Goal: Information Seeking & Learning: Learn about a topic

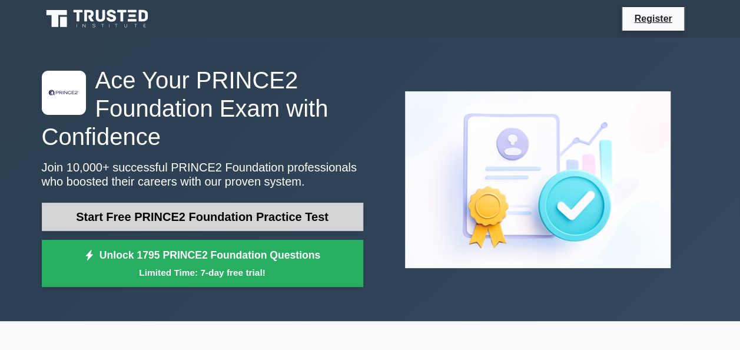
click at [217, 211] on link "Start Free PRINCE2 Foundation Practice Test" at bounding box center [203, 217] width 322 height 28
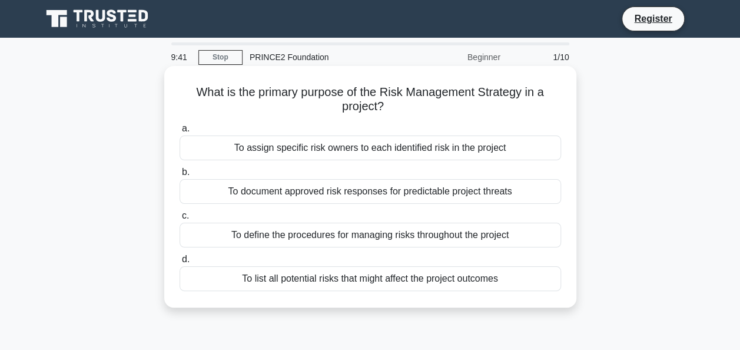
click at [343, 237] on div "To define the procedures for managing risks throughout the project" at bounding box center [371, 235] width 382 height 25
click at [180, 220] on input "c. To define the procedures for managing risks throughout the project" at bounding box center [180, 216] width 0 height 8
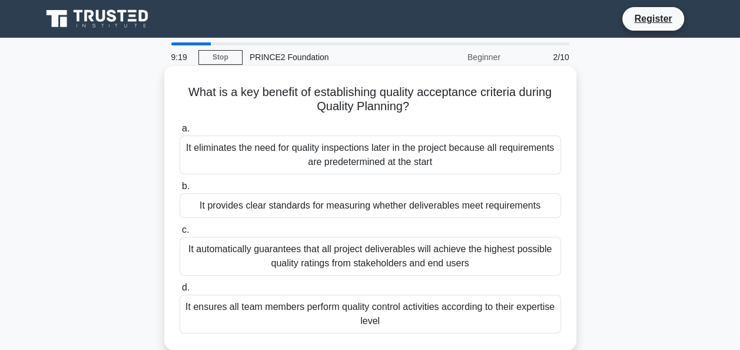
click at [344, 208] on div "It provides clear standards for measuring whether deliverables meet requirements" at bounding box center [371, 205] width 382 height 25
click at [180, 190] on input "b. It provides clear standards for measuring whether deliverables meet requirem…" at bounding box center [180, 187] width 0 height 8
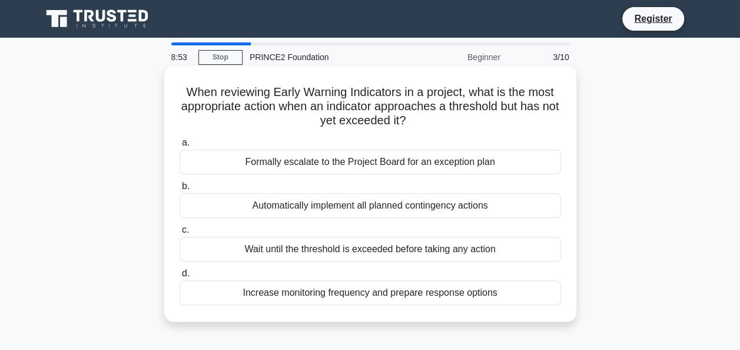
click at [366, 292] on div "Increase monitoring frequency and prepare response options" at bounding box center [371, 292] width 382 height 25
click at [180, 277] on input "d. Increase monitoring frequency and prepare response options" at bounding box center [180, 274] width 0 height 8
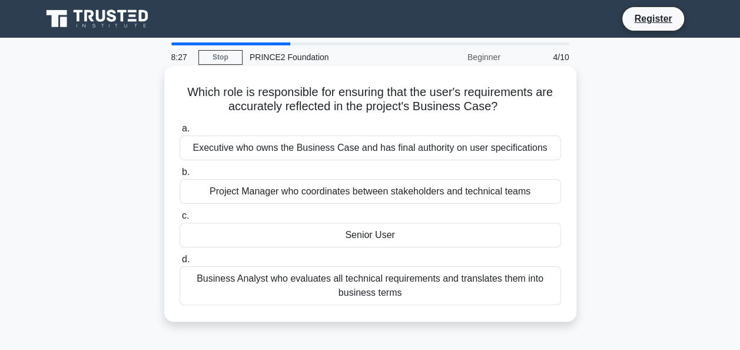
click at [344, 286] on div "Business Analyst who evaluates all technical requirements and translates them i…" at bounding box center [371, 285] width 382 height 39
click at [180, 263] on input "d. Business Analyst who evaluates all technical requirements and translates the…" at bounding box center [180, 260] width 0 height 8
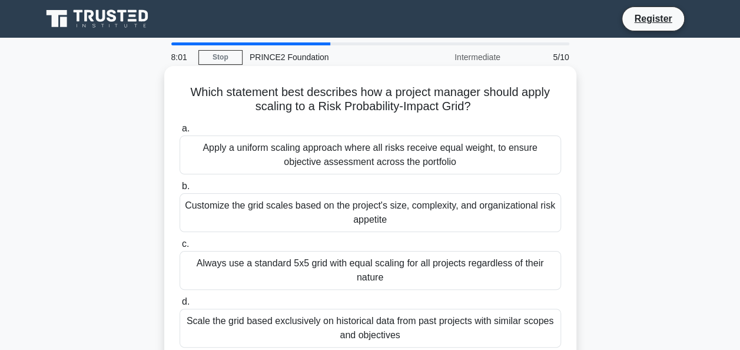
scroll to position [59, 0]
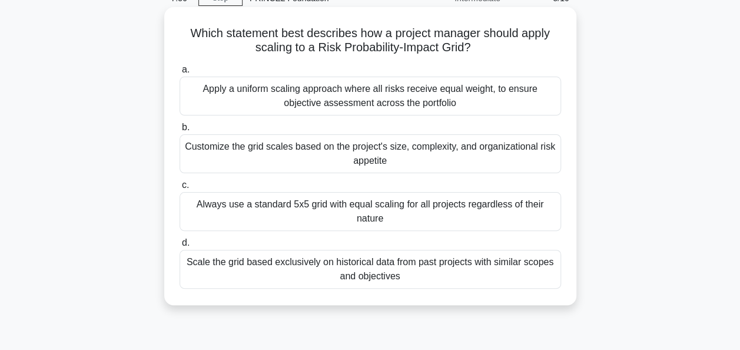
click at [385, 264] on div "Scale the grid based exclusively on historical data from past projects with sim…" at bounding box center [371, 269] width 382 height 39
click at [180, 247] on input "d. Scale the grid based exclusively on historical data from past projects with …" at bounding box center [180, 243] width 0 height 8
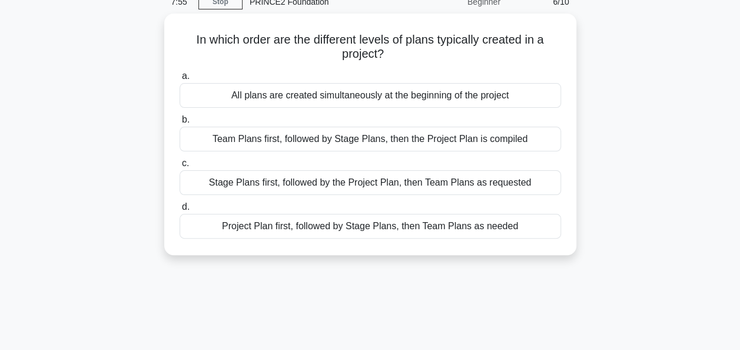
scroll to position [0, 0]
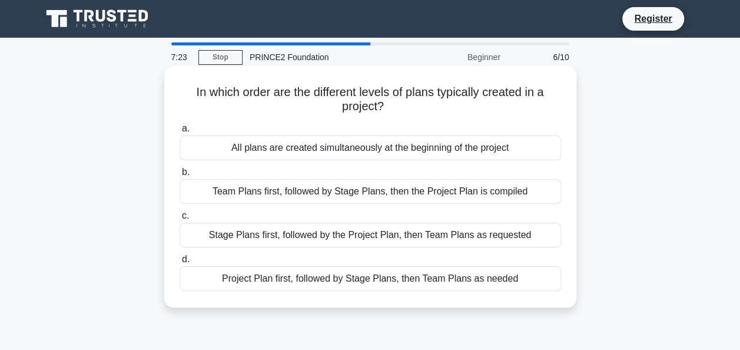
click at [293, 277] on div "Project Plan first, followed by Stage Plans, then Team Plans as needed" at bounding box center [371, 278] width 382 height 25
click at [180, 263] on input "d. Project Plan first, followed by Stage Plans, then Team Plans as needed" at bounding box center [180, 260] width 0 height 8
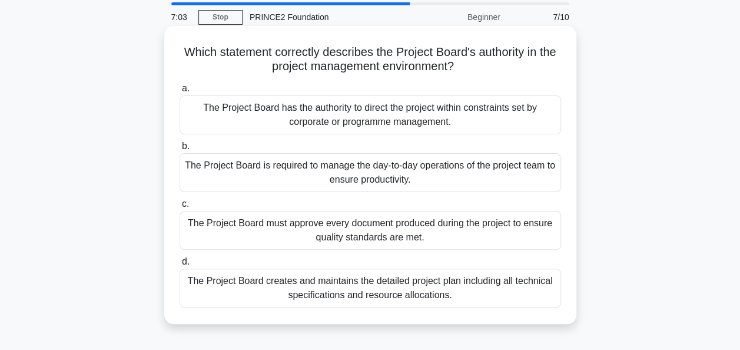
scroll to position [59, 0]
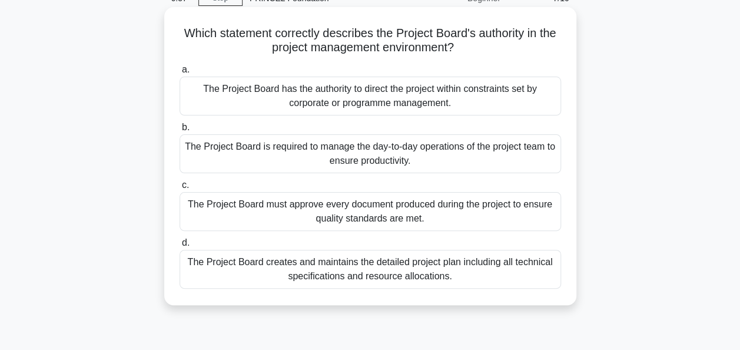
click at [303, 86] on div "The Project Board has the authority to direct the project within constraints se…" at bounding box center [371, 96] width 382 height 39
click at [180, 74] on input "a. The Project Board has the authority to direct the project within constraints…" at bounding box center [180, 70] width 0 height 8
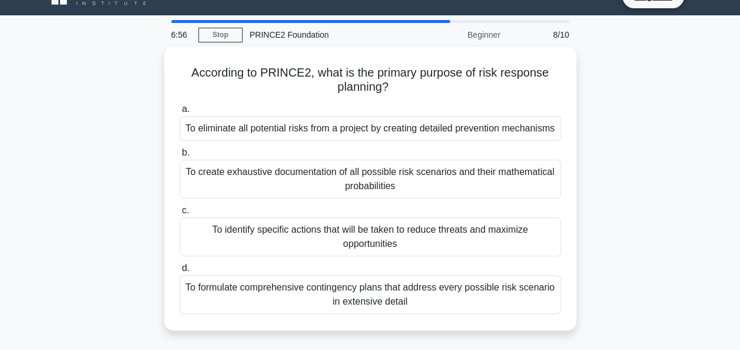
scroll to position [0, 0]
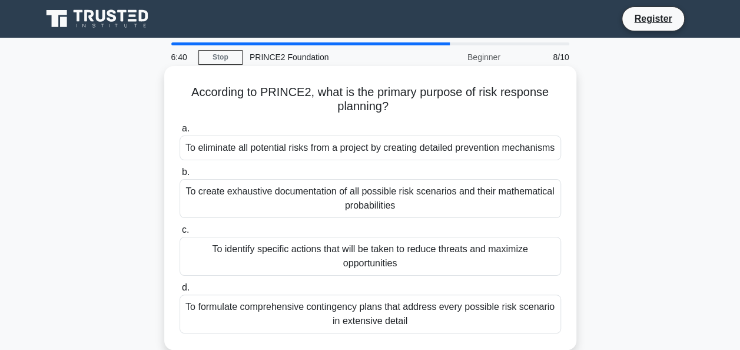
click at [336, 315] on div "To formulate comprehensive contingency plans that address every possible risk s…" at bounding box center [371, 313] width 382 height 39
click at [180, 292] on input "d. To formulate comprehensive contingency plans that address every possible ris…" at bounding box center [180, 288] width 0 height 8
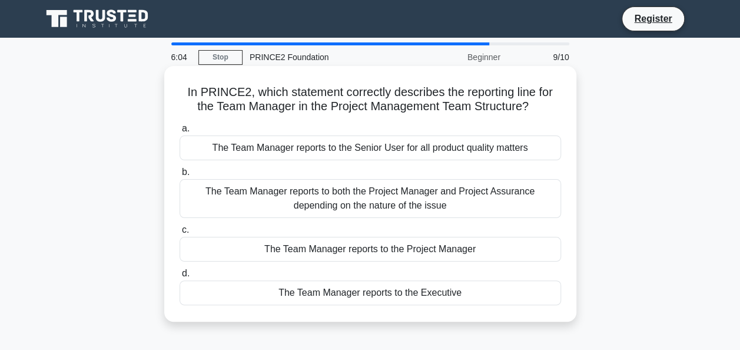
click at [342, 256] on div "The Team Manager reports to the Project Manager" at bounding box center [371, 249] width 382 height 25
click at [180, 234] on input "c. The Team Manager reports to the Project Manager" at bounding box center [180, 230] width 0 height 8
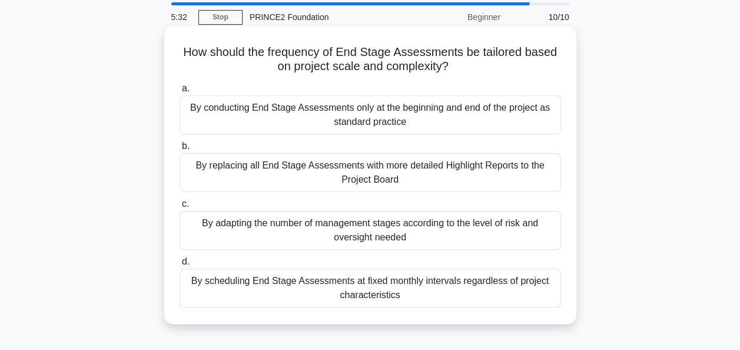
scroll to position [59, 0]
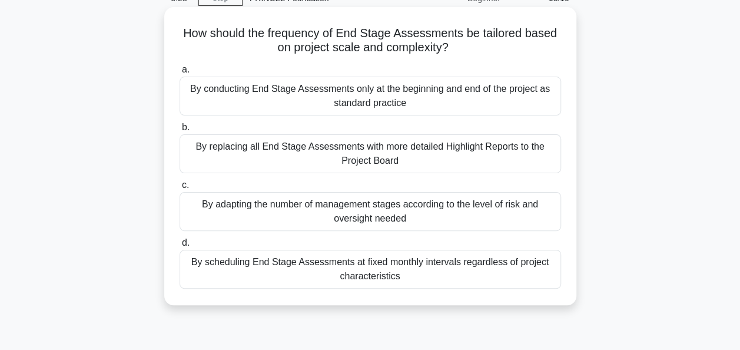
click at [369, 274] on div "By scheduling End Stage Assessments at fixed monthly intervals regardless of pr…" at bounding box center [371, 269] width 382 height 39
click at [180, 247] on input "d. By scheduling End Stage Assessments at fixed monthly intervals regardless of…" at bounding box center [180, 243] width 0 height 8
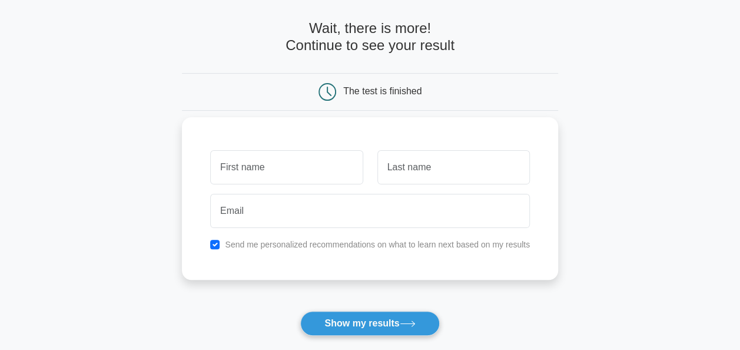
scroll to position [177, 0]
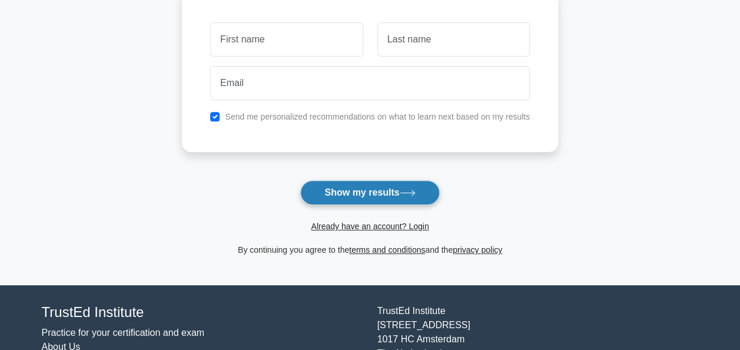
click at [374, 190] on button "Show my results" at bounding box center [369, 192] width 139 height 25
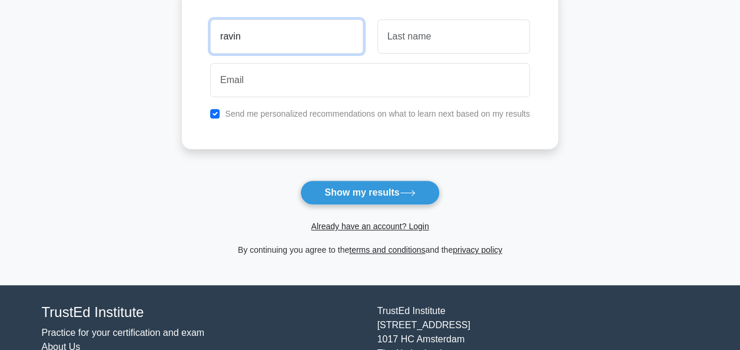
type input "ravin"
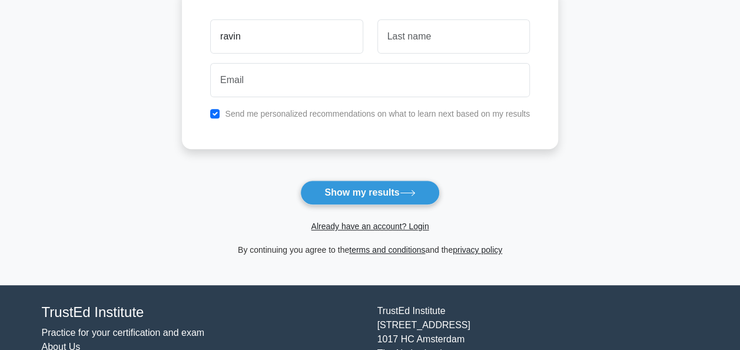
click at [325, 109] on label "Send me personalized recommendations on what to learn next based on my results" at bounding box center [377, 113] width 305 height 9
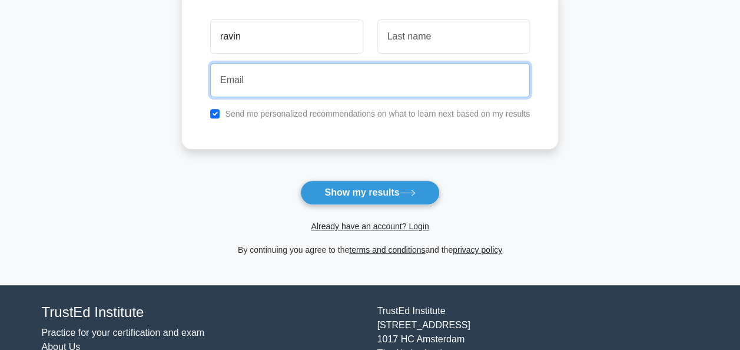
click at [325, 92] on input "email" at bounding box center [370, 80] width 320 height 34
type input "ravinshah@gmx.de"
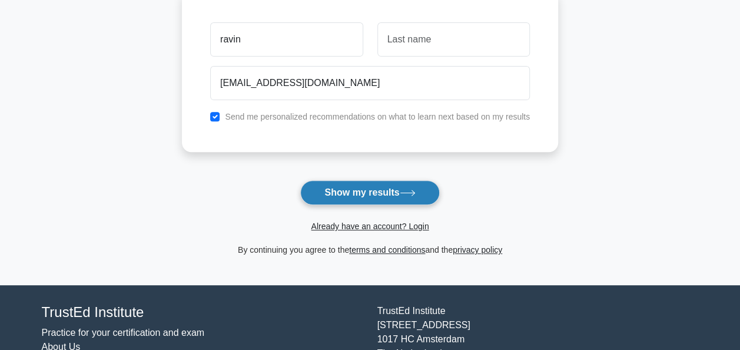
click at [346, 193] on button "Show my results" at bounding box center [369, 192] width 139 height 25
type input "shah"
click at [352, 186] on button "Show my results" at bounding box center [369, 192] width 139 height 25
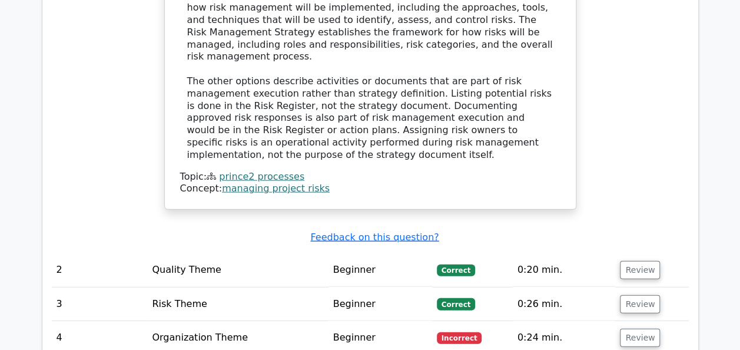
scroll to position [1414, 0]
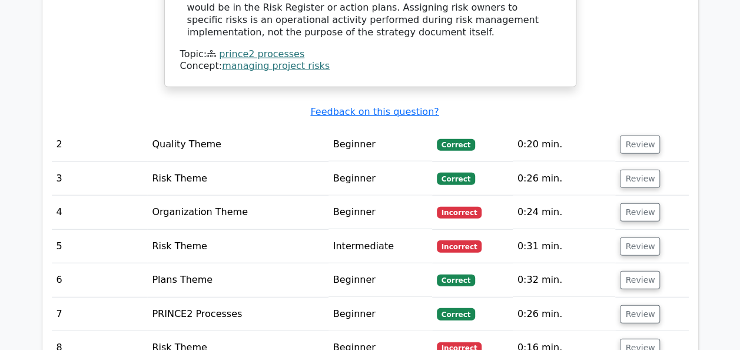
click at [180, 196] on td "Organization Theme" at bounding box center [237, 213] width 181 height 34
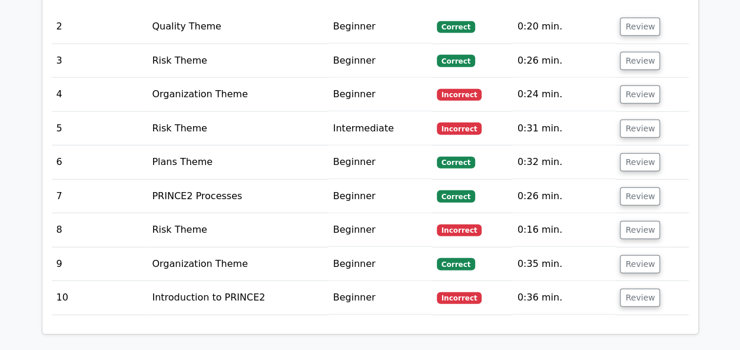
scroll to position [1472, 0]
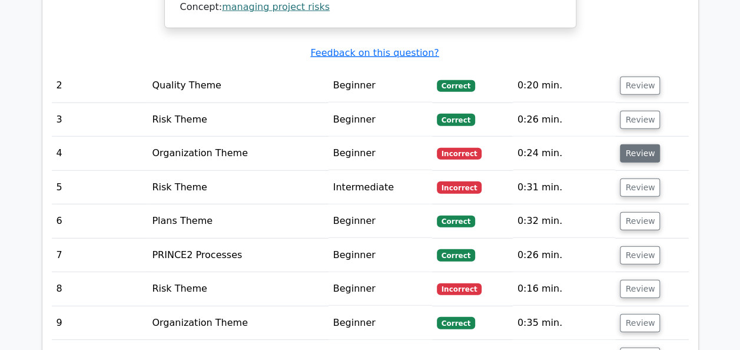
click at [623, 144] on button "Review" at bounding box center [640, 153] width 40 height 18
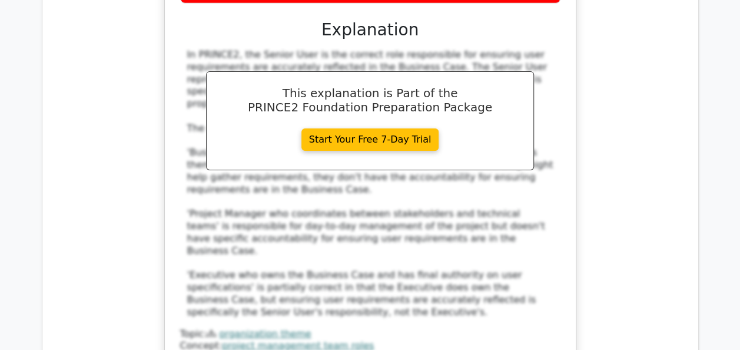
scroll to position [2120, 0]
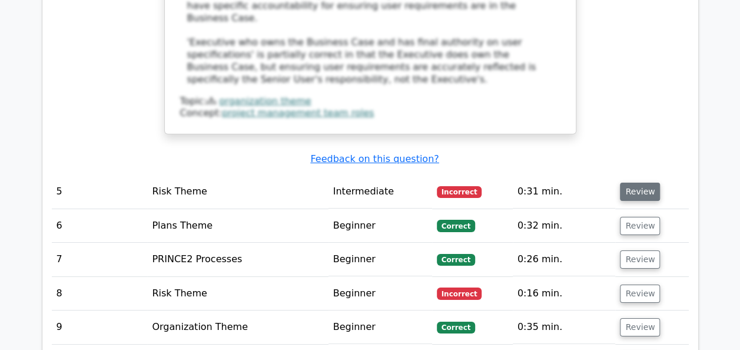
click at [637, 183] on button "Review" at bounding box center [640, 192] width 40 height 18
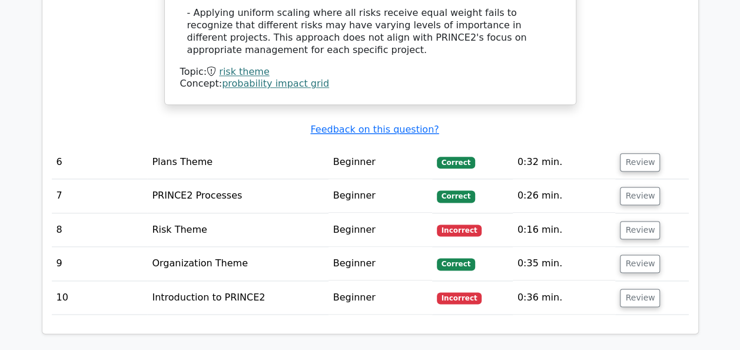
scroll to position [2886, 0]
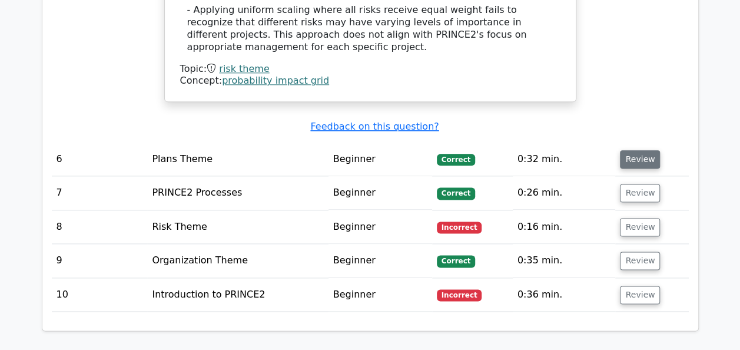
click at [630, 150] on button "Review" at bounding box center [640, 159] width 40 height 18
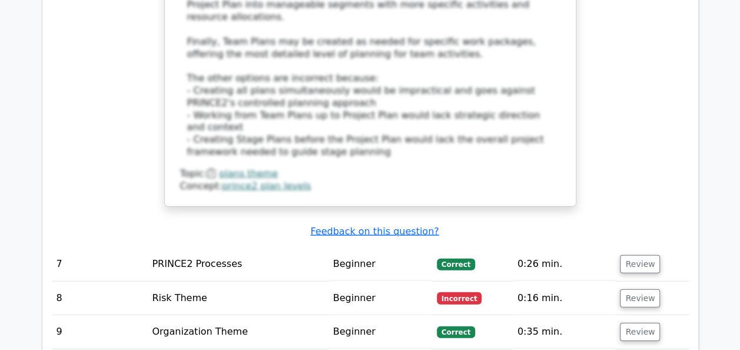
scroll to position [3475, 0]
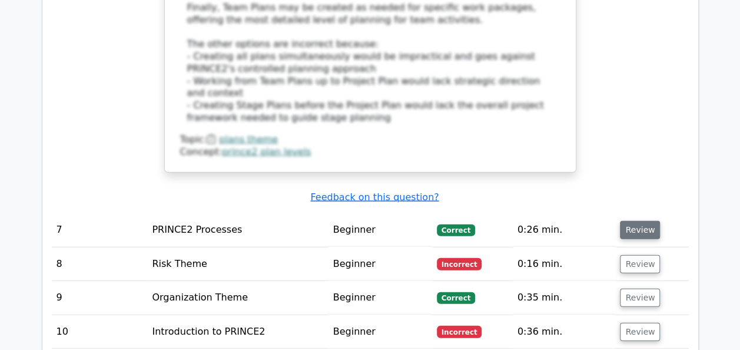
click at [633, 221] on button "Review" at bounding box center [640, 230] width 40 height 18
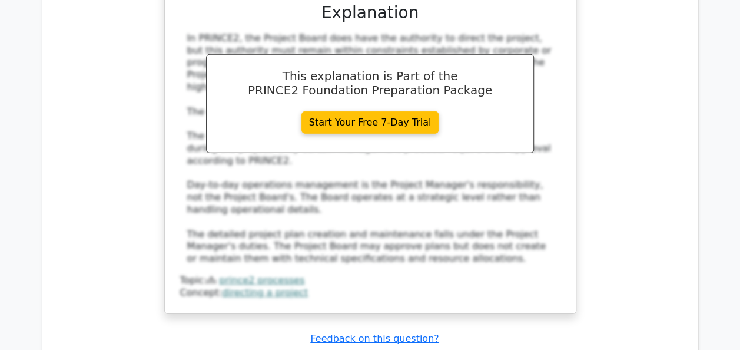
scroll to position [4005, 0]
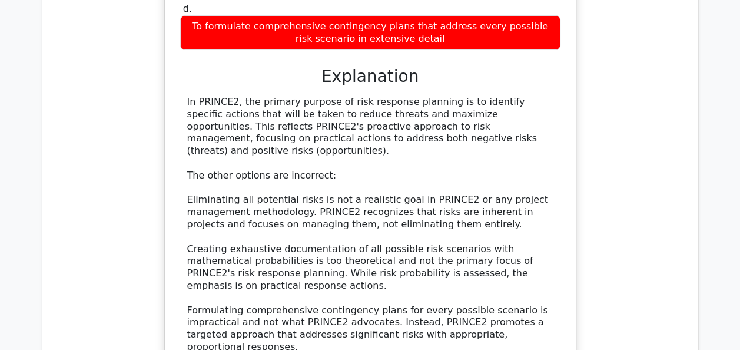
scroll to position [4594, 0]
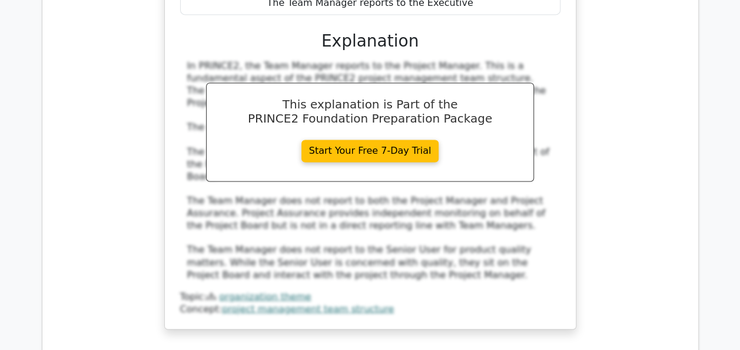
scroll to position [5301, 0]
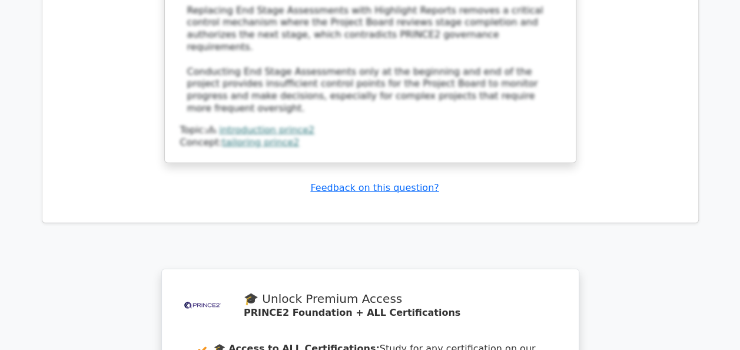
scroll to position [6302, 0]
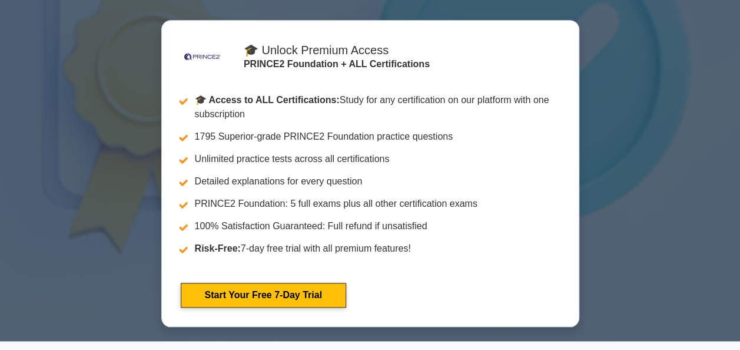
scroll to position [294, 0]
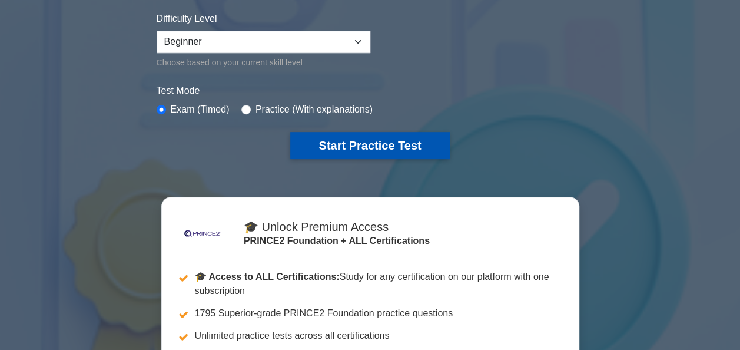
click at [355, 153] on button "Start Practice Test" at bounding box center [369, 145] width 159 height 27
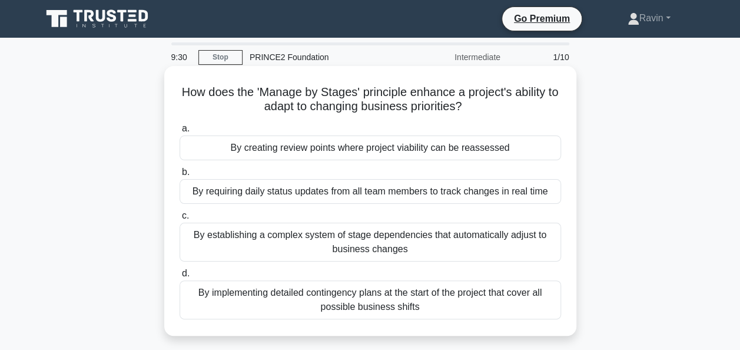
click at [346, 299] on div "By implementing detailed contingency plans at the start of the project that cov…" at bounding box center [371, 299] width 382 height 39
click at [180, 277] on input "d. By implementing detailed contingency plans at the start of the project that …" at bounding box center [180, 274] width 0 height 8
